Goal: Task Accomplishment & Management: Manage account settings

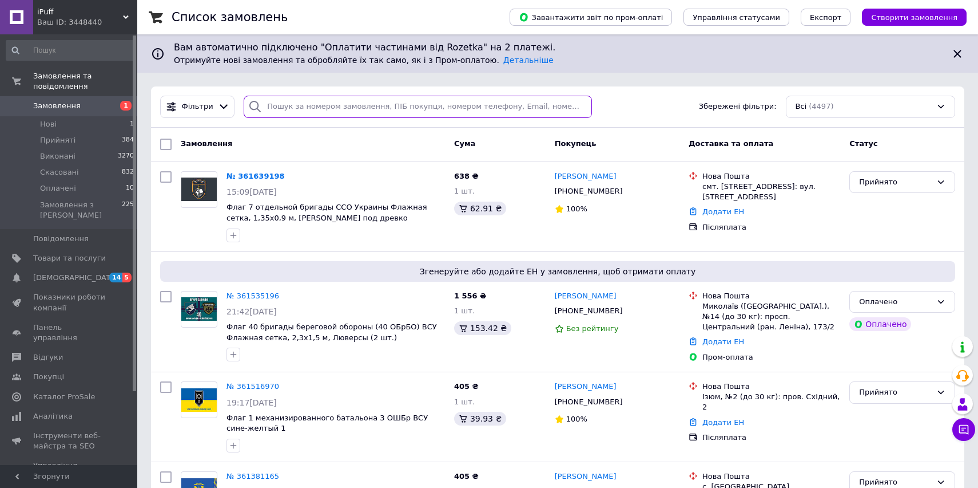
click at [301, 107] on input "search" at bounding box center [418, 107] width 348 height 22
paste input "361648248"
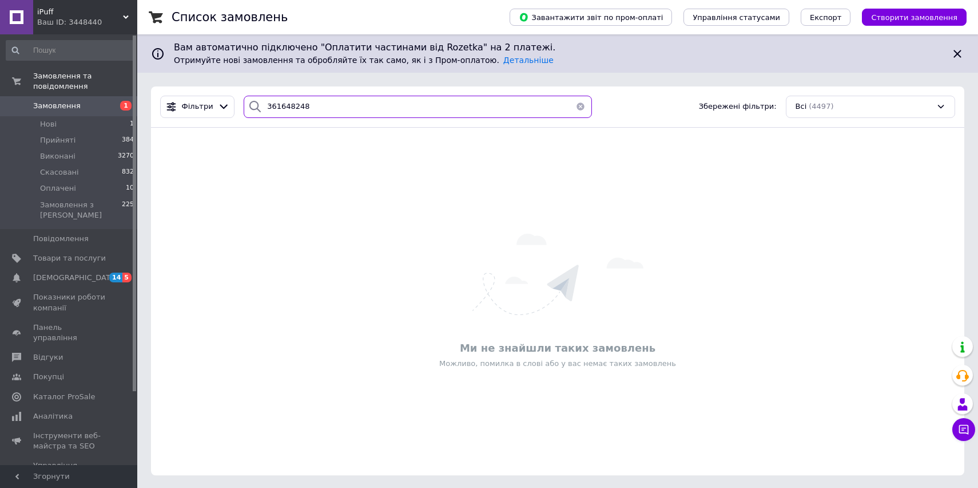
click at [292, 116] on input "361648248" at bounding box center [418, 107] width 348 height 22
paste input "3919"
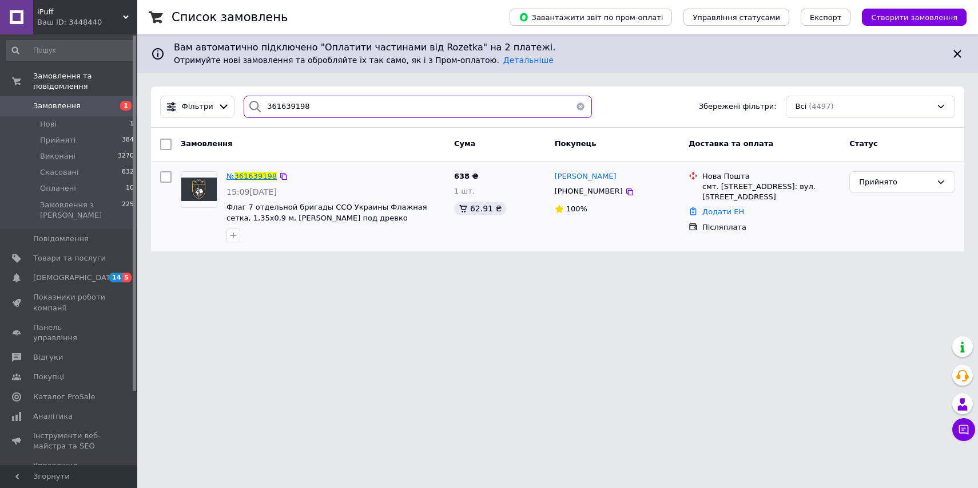
type input "361639198"
click at [259, 173] on span "361639198" at bounding box center [256, 176] width 42 height 9
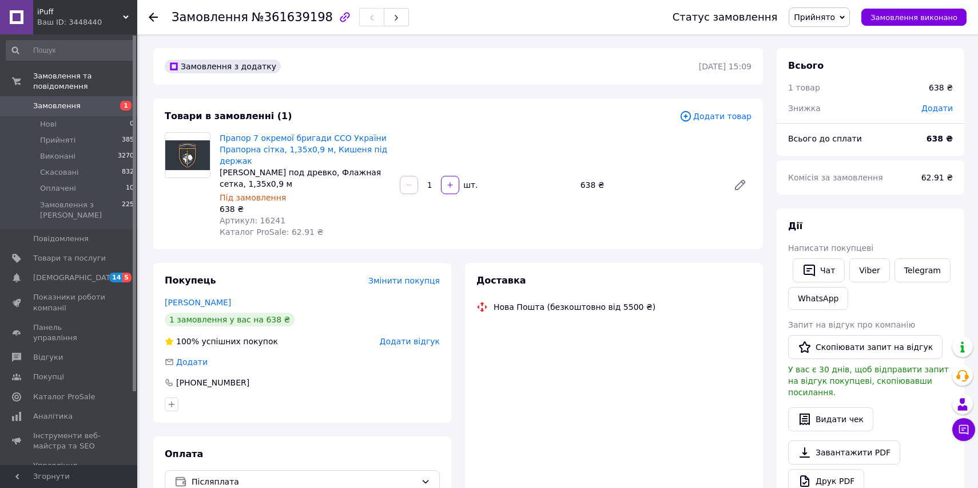
click at [261, 220] on span "Артикул: 16241" at bounding box center [253, 220] width 66 height 9
copy span "16241"
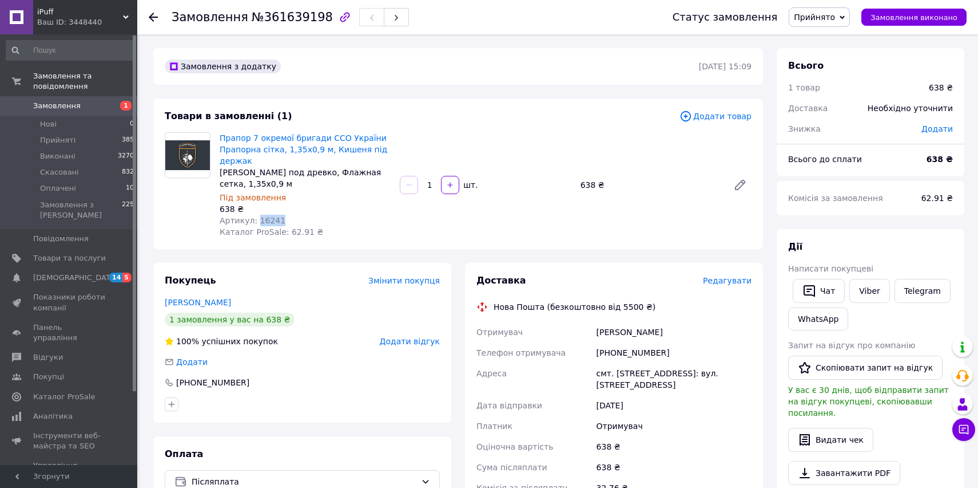
copy div "[PERSON_NAME]"
drag, startPoint x: 598, startPoint y: 334, endPoint x: 671, endPoint y: 334, distance: 73.2
click at [671, 334] on div "[PERSON_NAME]" at bounding box center [675, 332] width 160 height 21
drag, startPoint x: 258, startPoint y: 164, endPoint x: 220, endPoint y: 140, distance: 45.6
click at [220, 140] on span "Прапор 7 окремої бригади ССО України Прапорна сітка, 1,35х0,9 м, Кишеня під дер…" at bounding box center [305, 149] width 171 height 34
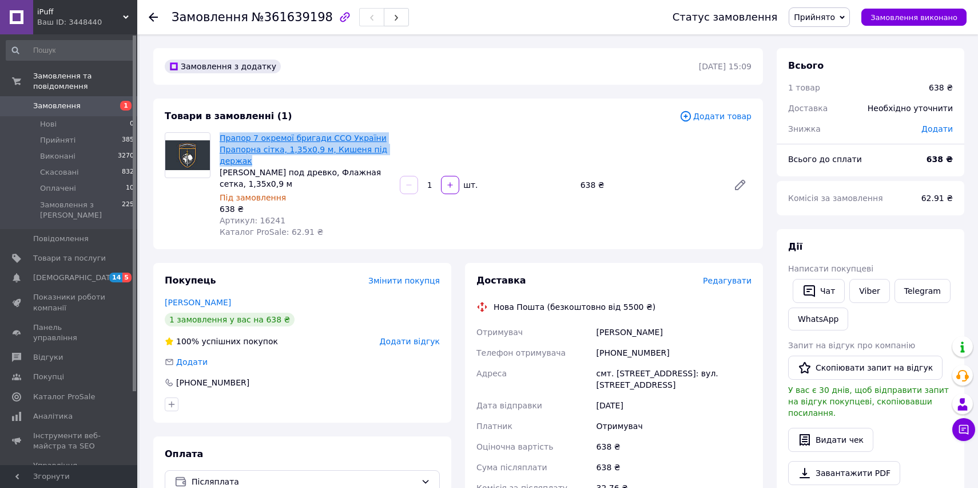
copy link "Прапор 7 окремої бригади ССО України Прапорна сітка, 1,35х0,9 м, Кишеня під дер…"
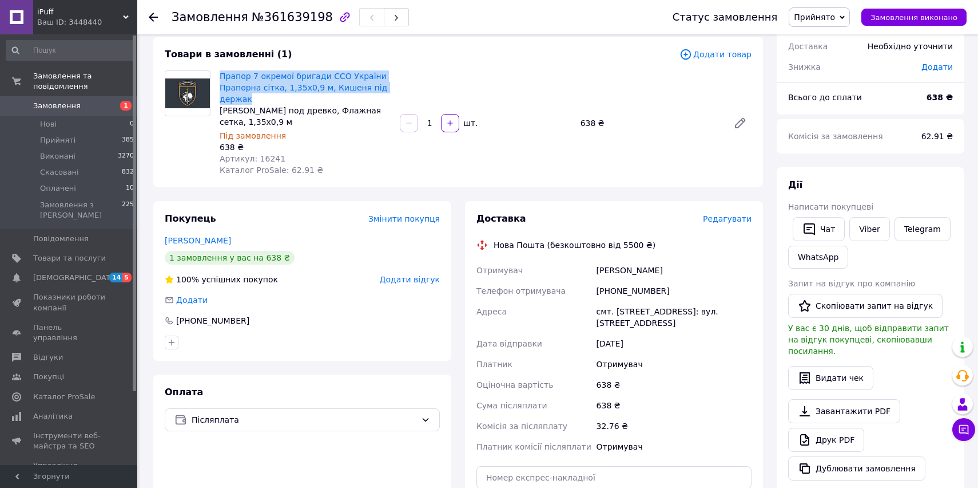
scroll to position [106, 0]
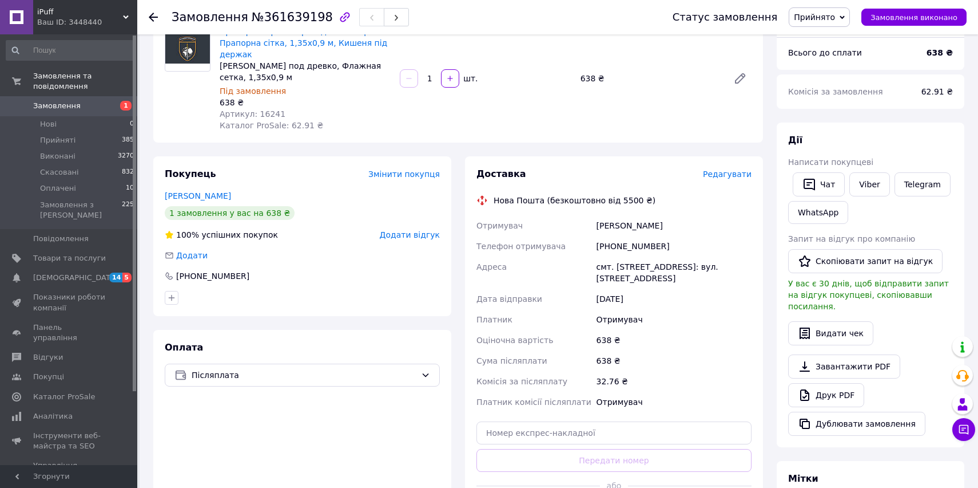
click at [619, 267] on div "смт. [STREET_ADDRESS]: вул. [STREET_ADDRESS]" at bounding box center [675, 272] width 160 height 32
drag, startPoint x: 614, startPoint y: 268, endPoint x: 675, endPoint y: 267, distance: 61.2
click at [675, 267] on div "смт. [STREET_ADDRESS]: вул. [STREET_ADDRESS]" at bounding box center [675, 272] width 160 height 32
copy div "[GEOGRAPHIC_DATA]"
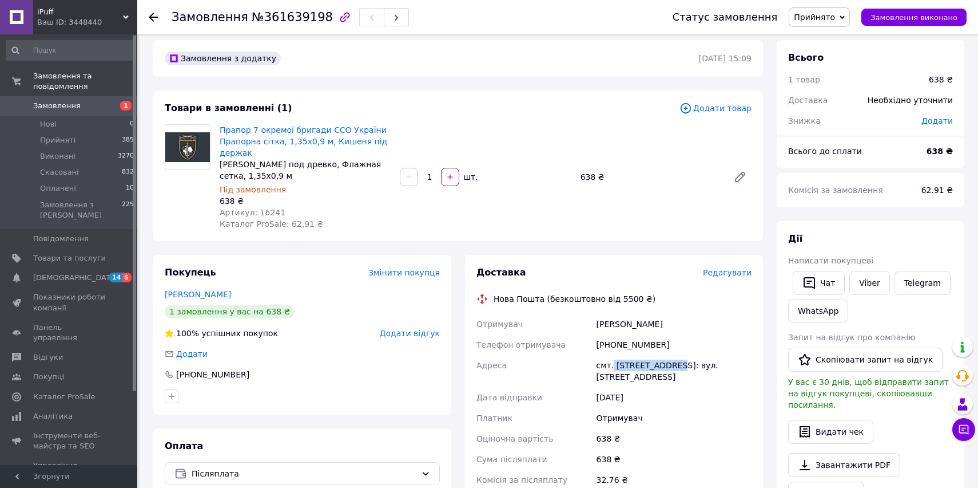
scroll to position [0, 0]
